Goal: Information Seeking & Learning: Learn about a topic

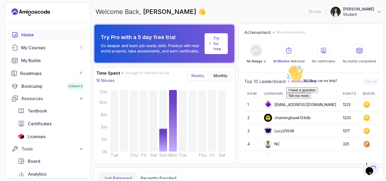
click at [322, 51] on icon at bounding box center [323, 50] width 6 height 6
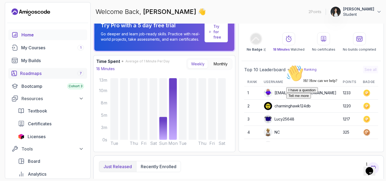
click at [29, 77] on link "Roadmaps 7" at bounding box center [47, 73] width 79 height 11
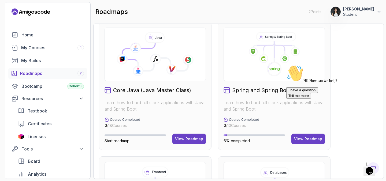
scroll to position [144, 0]
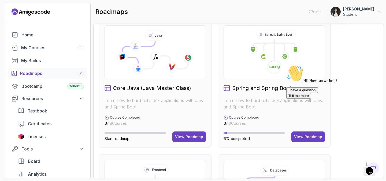
click at [320, 99] on div "I have a question Tell me more" at bounding box center [334, 92] width 96 height 11
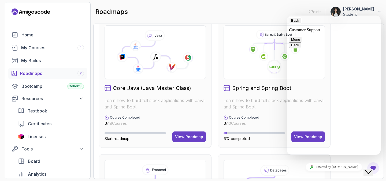
click at [295, 22] on button "Back" at bounding box center [295, 21] width 12 height 6
click at [379, 10] on icon at bounding box center [378, 11] width 5 height 5
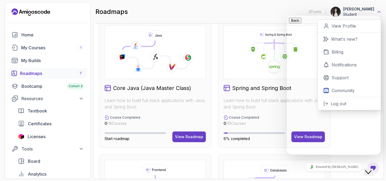
click at [380, 13] on icon at bounding box center [378, 11] width 5 height 5
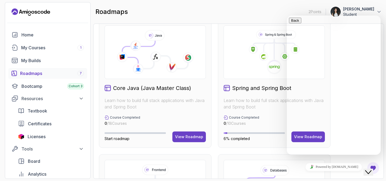
click at [371, 170] on icon "$i18n('chat', 'chat_widget')" at bounding box center [368, 172] width 6 height 4
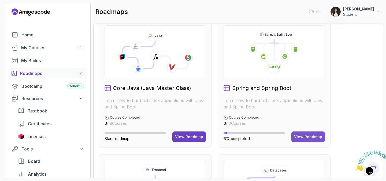
click at [308, 134] on div "View Roadmap" at bounding box center [308, 136] width 28 height 5
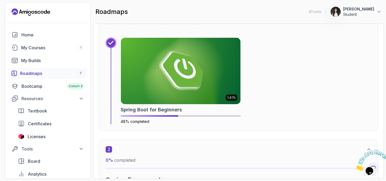
scroll to position [255, 0]
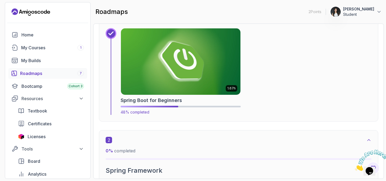
click at [205, 69] on img at bounding box center [180, 62] width 125 height 70
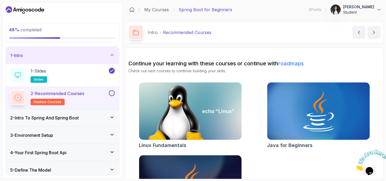
click at [112, 94] on button at bounding box center [112, 93] width 6 height 6
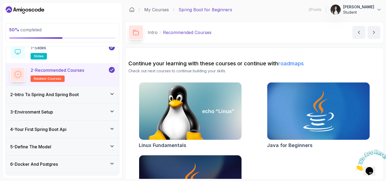
click at [112, 94] on icon at bounding box center [112, 93] width 3 height 1
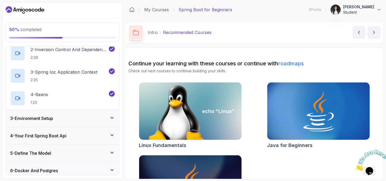
click at [113, 118] on icon at bounding box center [111, 117] width 5 height 5
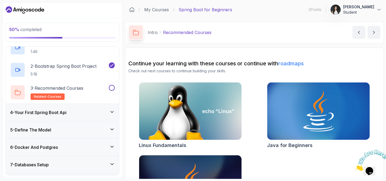
scroll to position [65, 0]
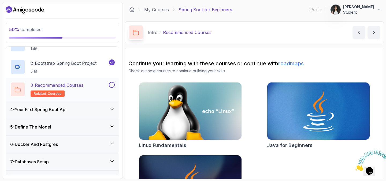
click at [111, 87] on button at bounding box center [112, 85] width 6 height 6
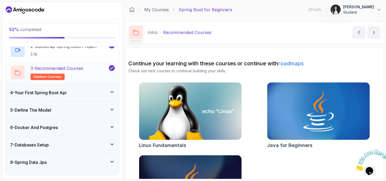
click at [111, 87] on div "4 - Your First Spring Boot Api" at bounding box center [62, 92] width 113 height 17
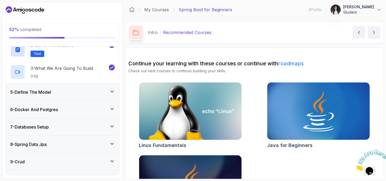
click at [111, 87] on div "5 - Define The Model" at bounding box center [62, 92] width 113 height 17
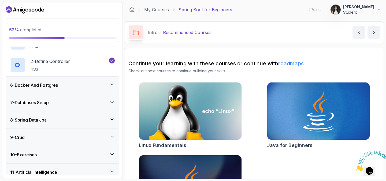
click at [111, 87] on div "6 - Docker And Postgres" at bounding box center [62, 85] width 104 height 6
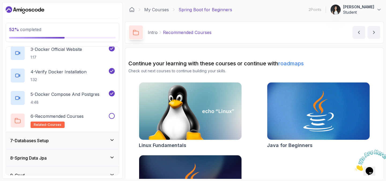
scroll to position [161, 0]
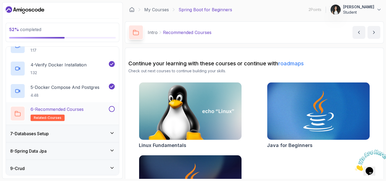
click at [108, 110] on div at bounding box center [111, 109] width 7 height 6
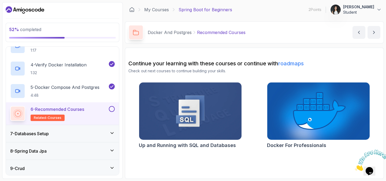
click at [113, 110] on button at bounding box center [112, 109] width 6 height 6
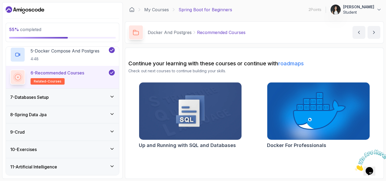
click at [112, 100] on div "7 - Databases Setup" at bounding box center [62, 97] width 104 height 6
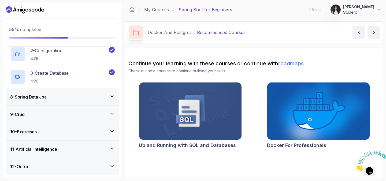
click at [112, 100] on div "8 - Spring Data Jpa" at bounding box center [62, 96] width 113 height 17
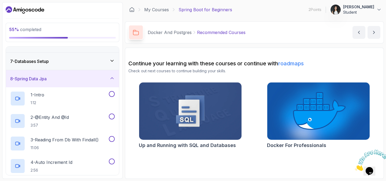
scroll to position [102, 0]
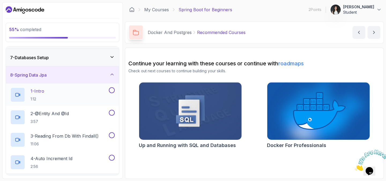
click at [76, 99] on div "1 - Intro 1:12" at bounding box center [58, 94] width 97 height 15
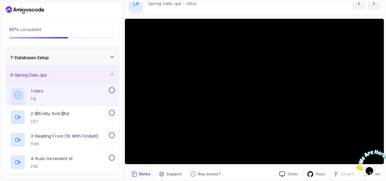
scroll to position [33, 0]
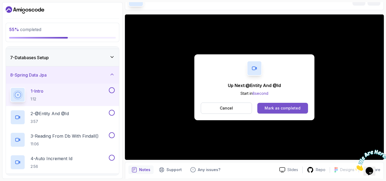
click at [264, 109] on button "Mark as completed" at bounding box center [282, 108] width 51 height 11
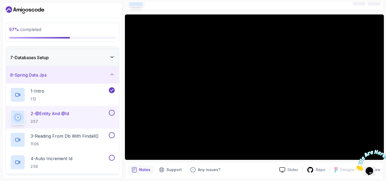
click at [355, 167] on icon "Close" at bounding box center [355, 169] width 0 height 5
click at [241, 172] on div "Notes Support Any issues?" at bounding box center [201, 170] width 147 height 9
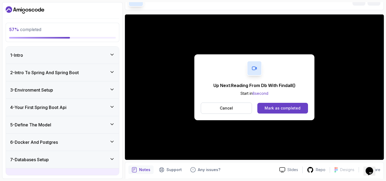
click at [284, 103] on div "Cancel Mark as completed" at bounding box center [254, 108] width 107 height 11
click at [284, 108] on div "Mark as completed" at bounding box center [282, 108] width 36 height 5
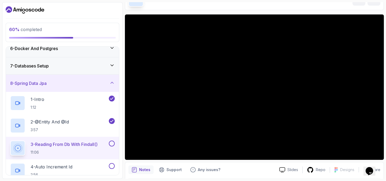
scroll to position [132, 0]
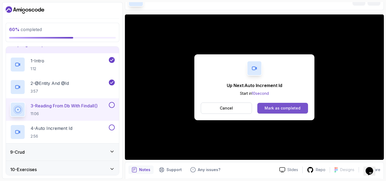
click at [289, 107] on div "Mark as completed" at bounding box center [282, 108] width 36 height 5
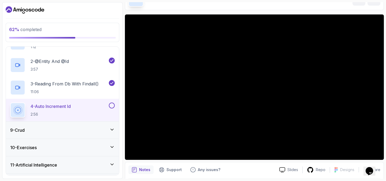
scroll to position [170, 0]
